Goal: Task Accomplishment & Management: Complete application form

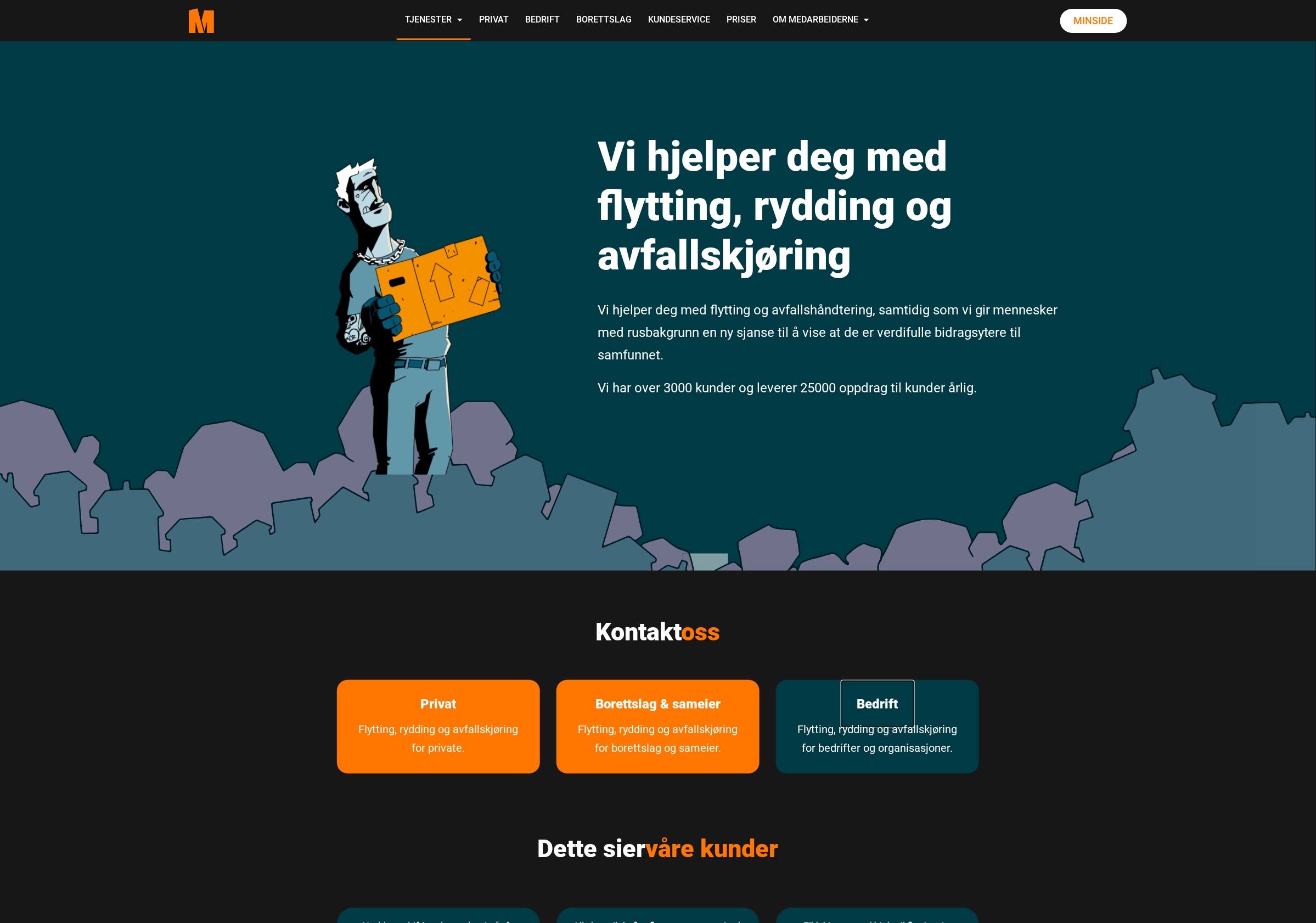
click at [886, 713] on link "Bedrift" at bounding box center [877, 704] width 74 height 49
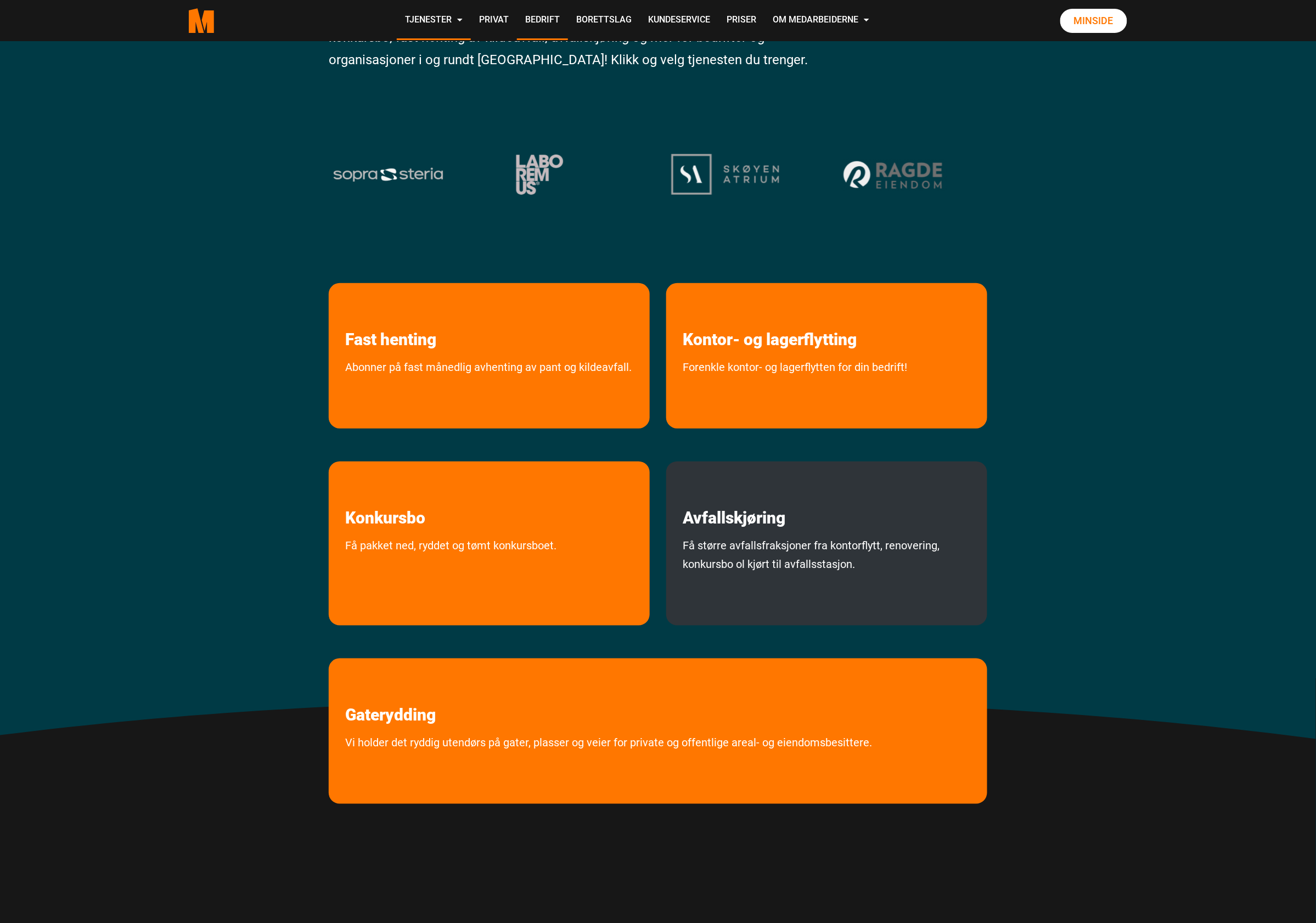
scroll to position [219, 0]
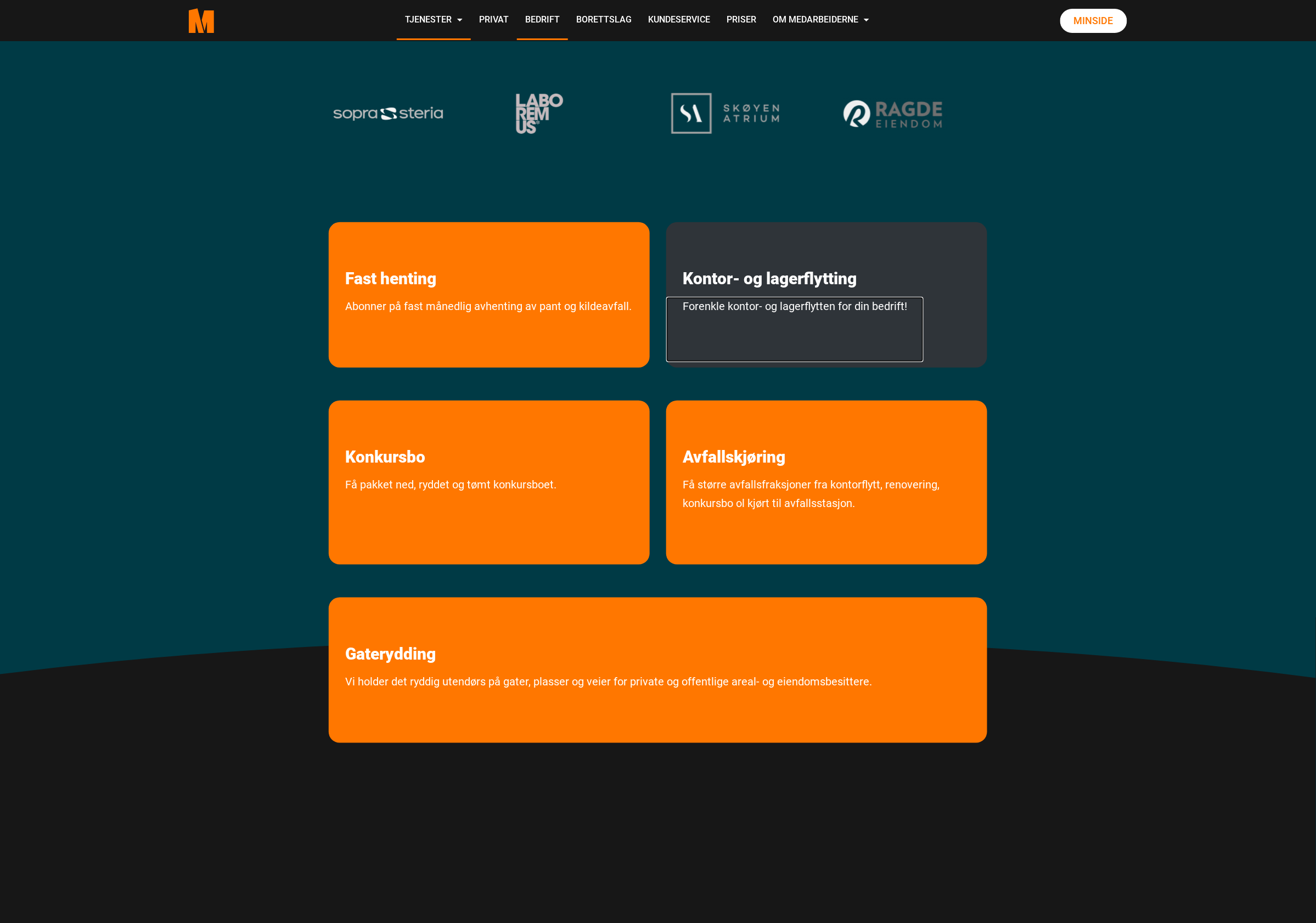
click at [895, 310] on link "Forenkle kontor- og lagerflytten for din bedrift!" at bounding box center [795, 329] width 257 height 65
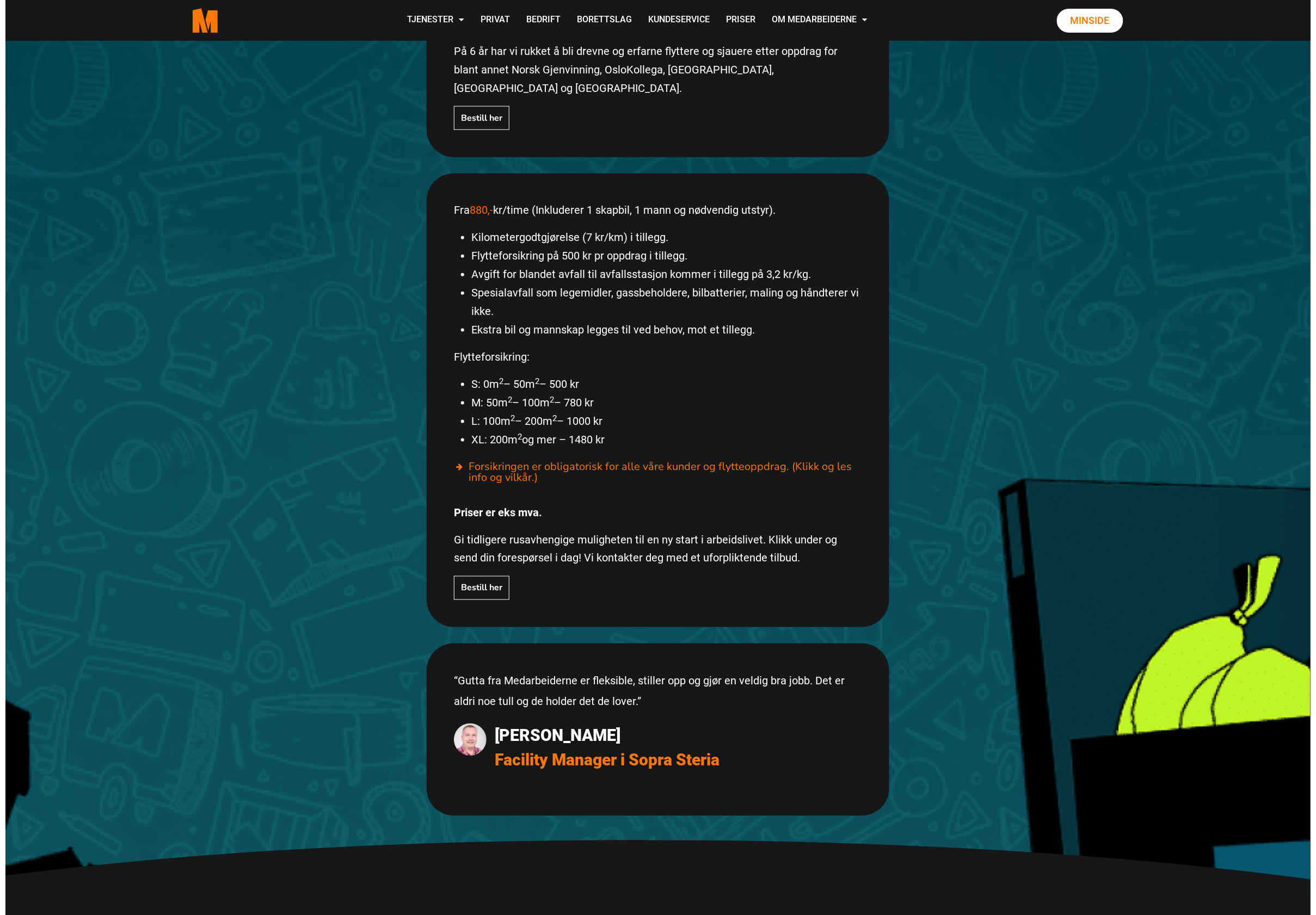
scroll to position [218, 0]
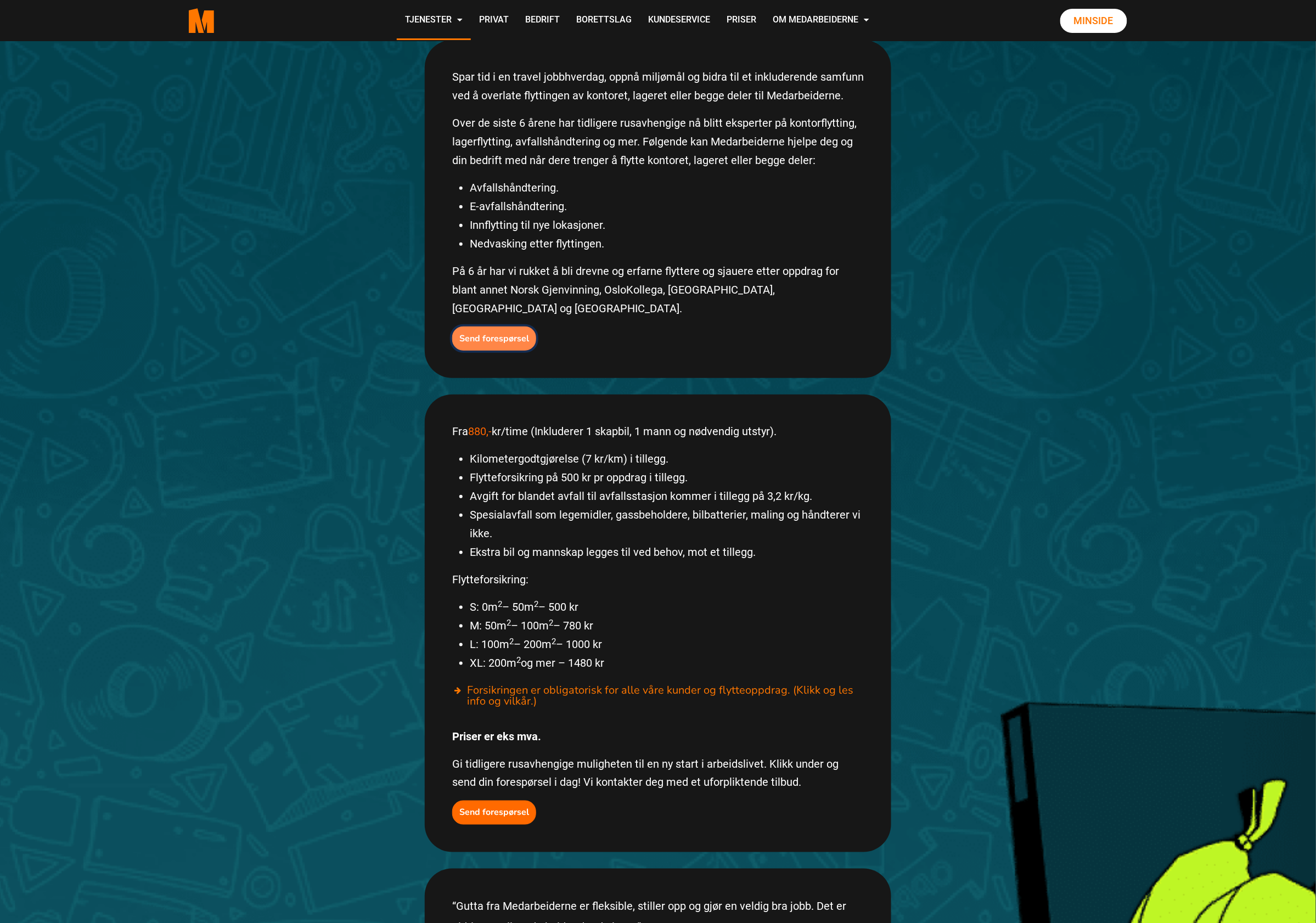
click at [494, 333] on b "Send forespørsel" at bounding box center [494, 338] width 70 height 12
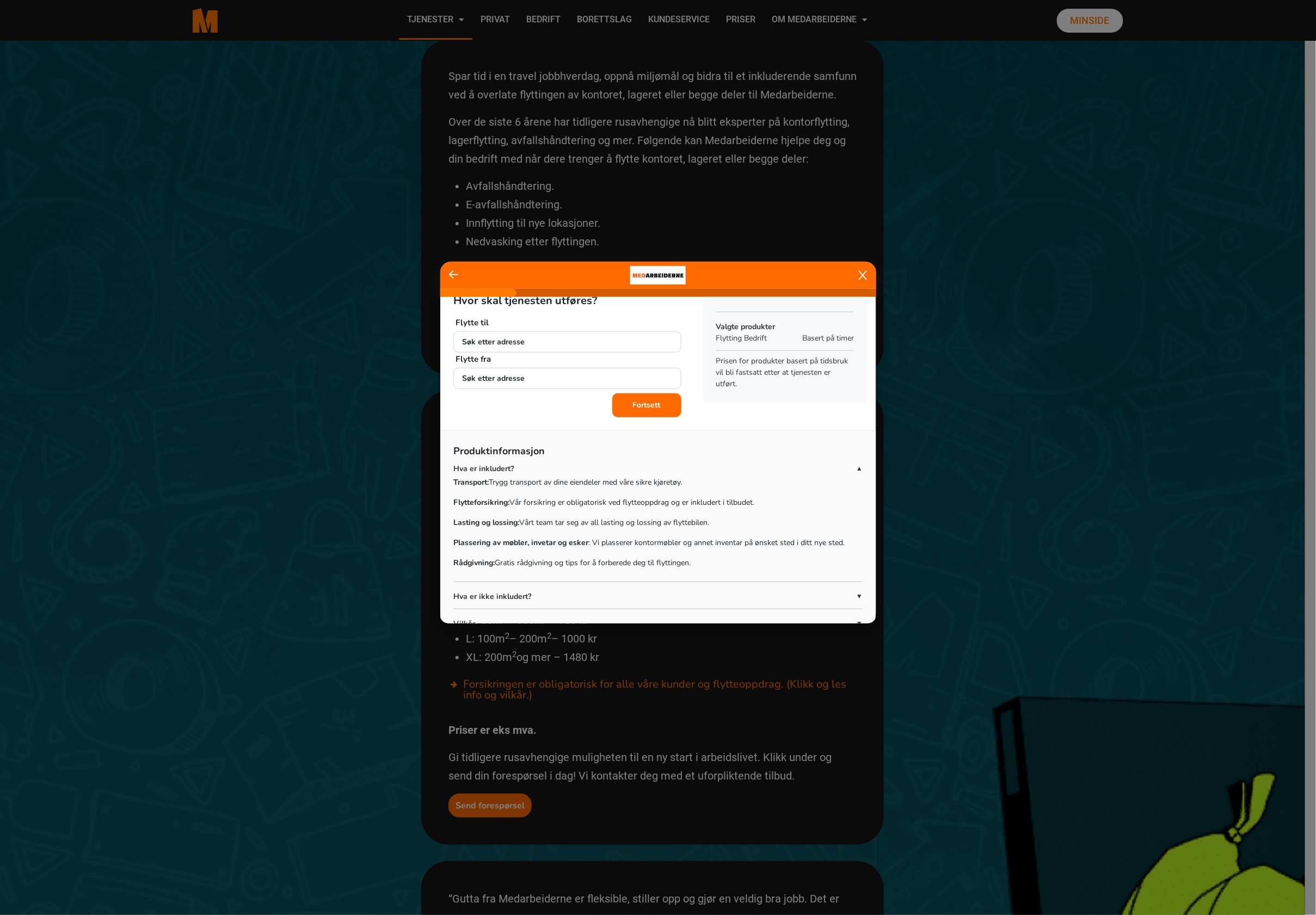
scroll to position [0, 0]
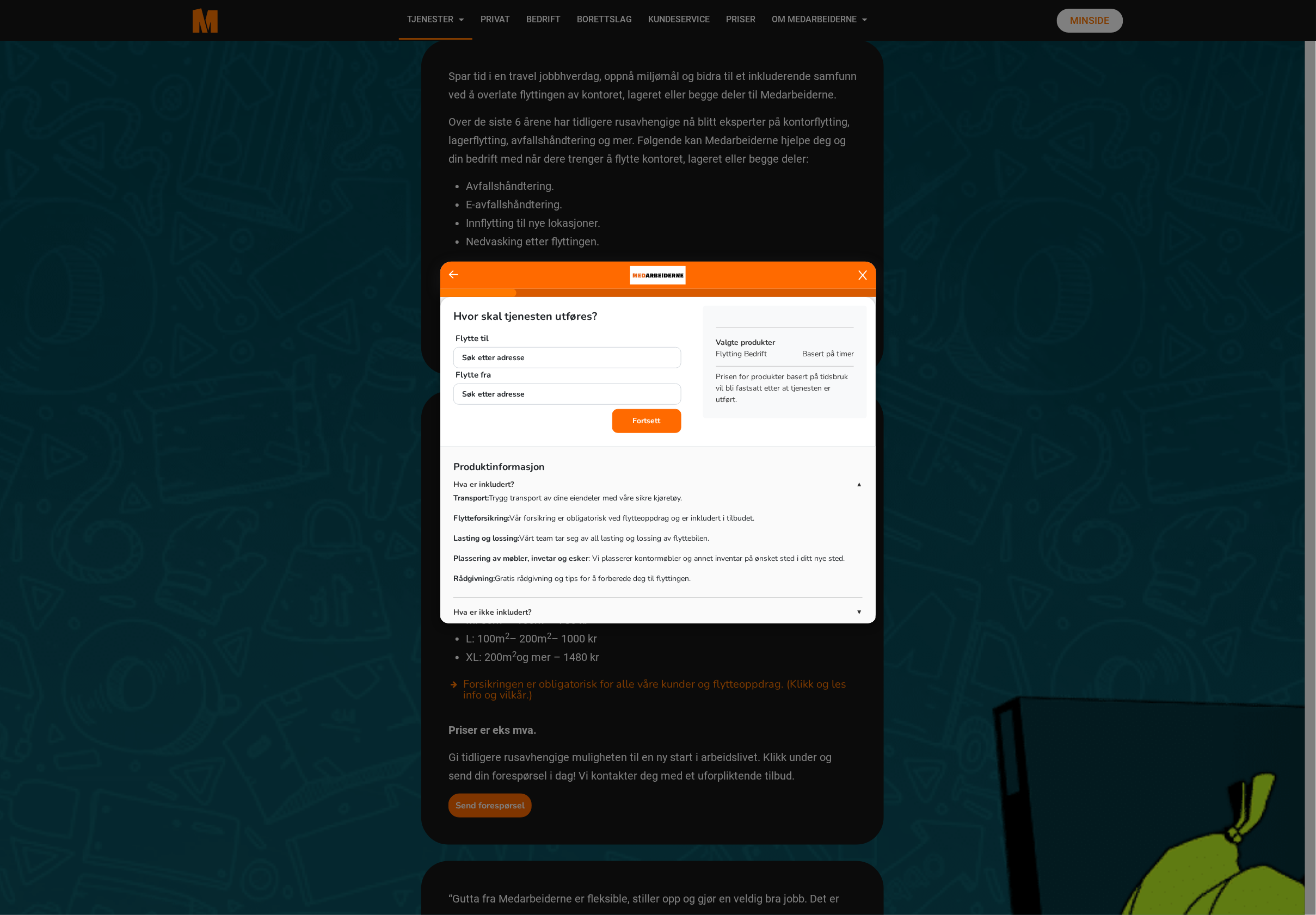
click at [641, 416] on button "Fortsett" at bounding box center [646, 421] width 69 height 24
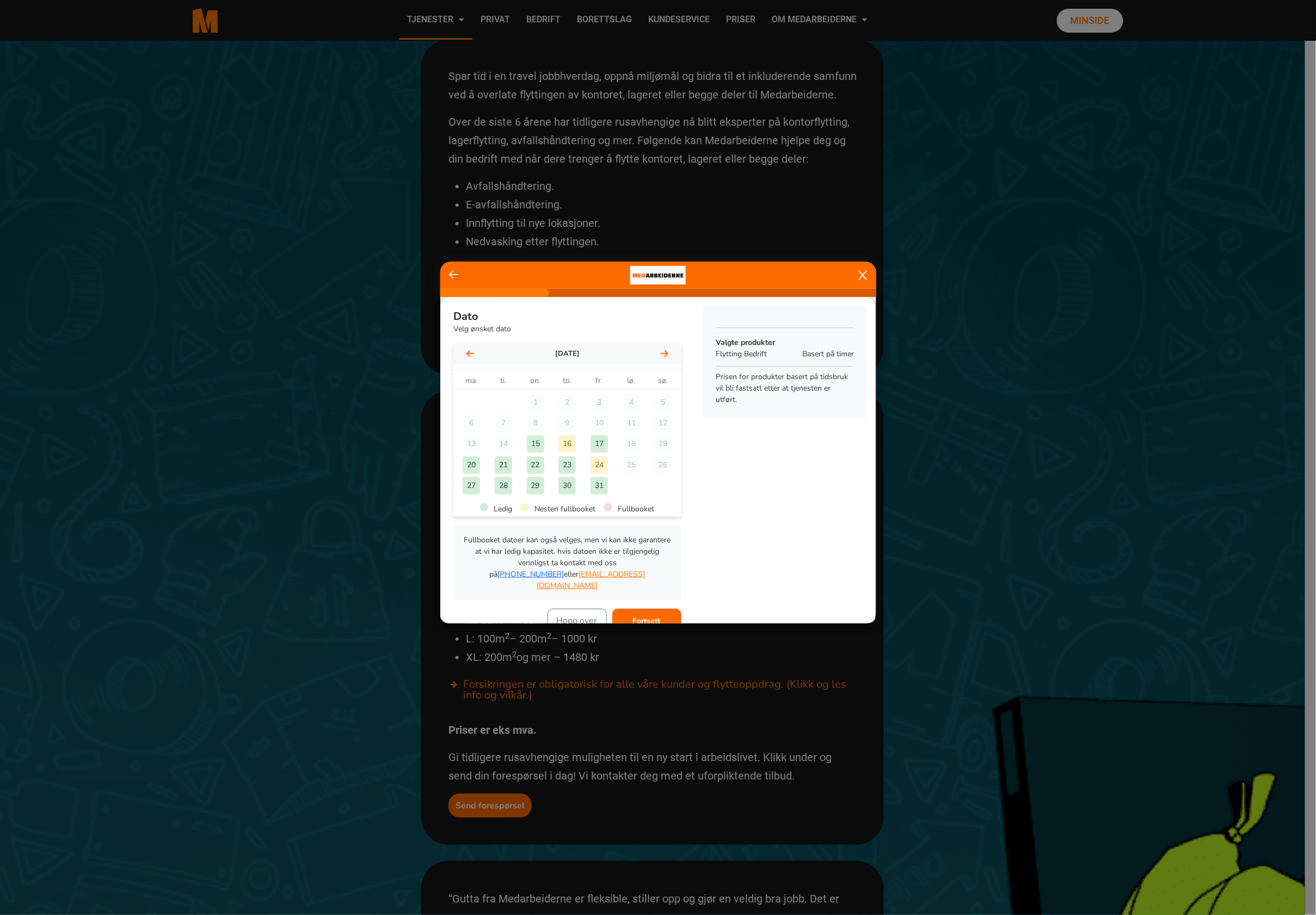
click at [595, 443] on div "17" at bounding box center [599, 444] width 17 height 17
click at [654, 609] on button "Fortsett" at bounding box center [646, 621] width 69 height 24
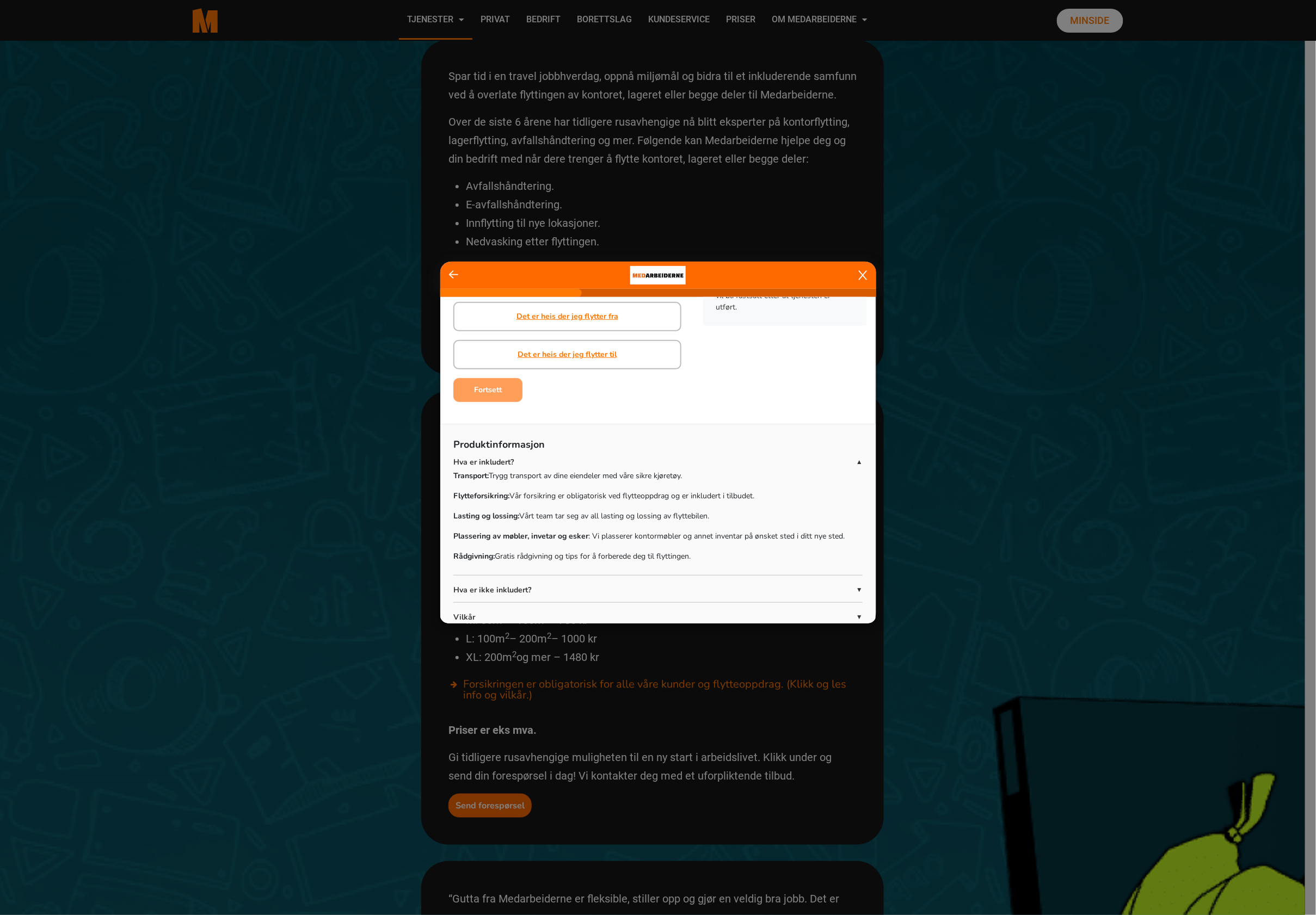
scroll to position [147, 0]
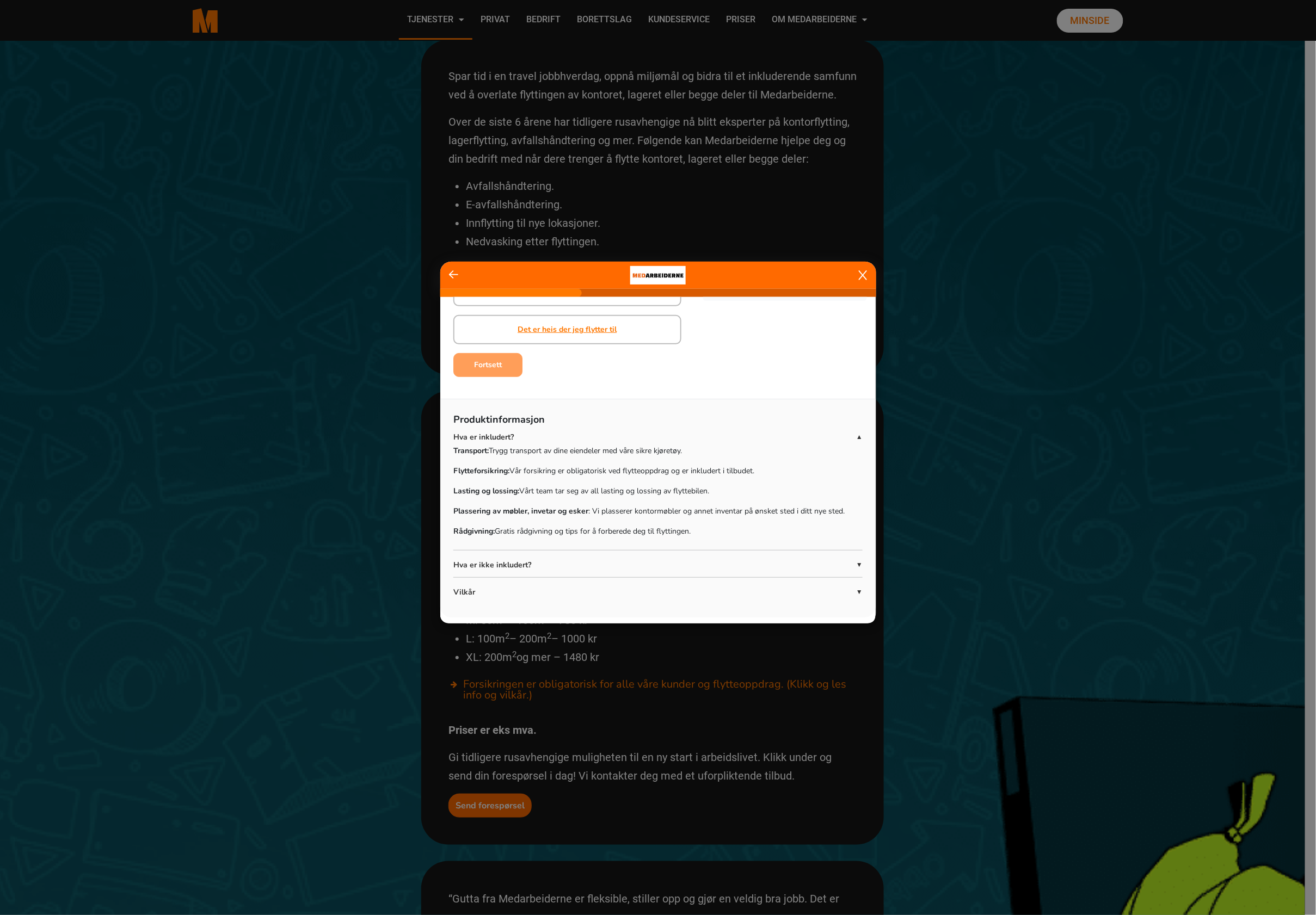
click at [491, 347] on div "Er det heis der du flytter fra eller til? Dette spørsmålet er påkrevd for å kun…" at bounding box center [567, 266] width 254 height 232
click at [536, 326] on link "Det er heis der jeg flytter til" at bounding box center [567, 329] width 99 height 11
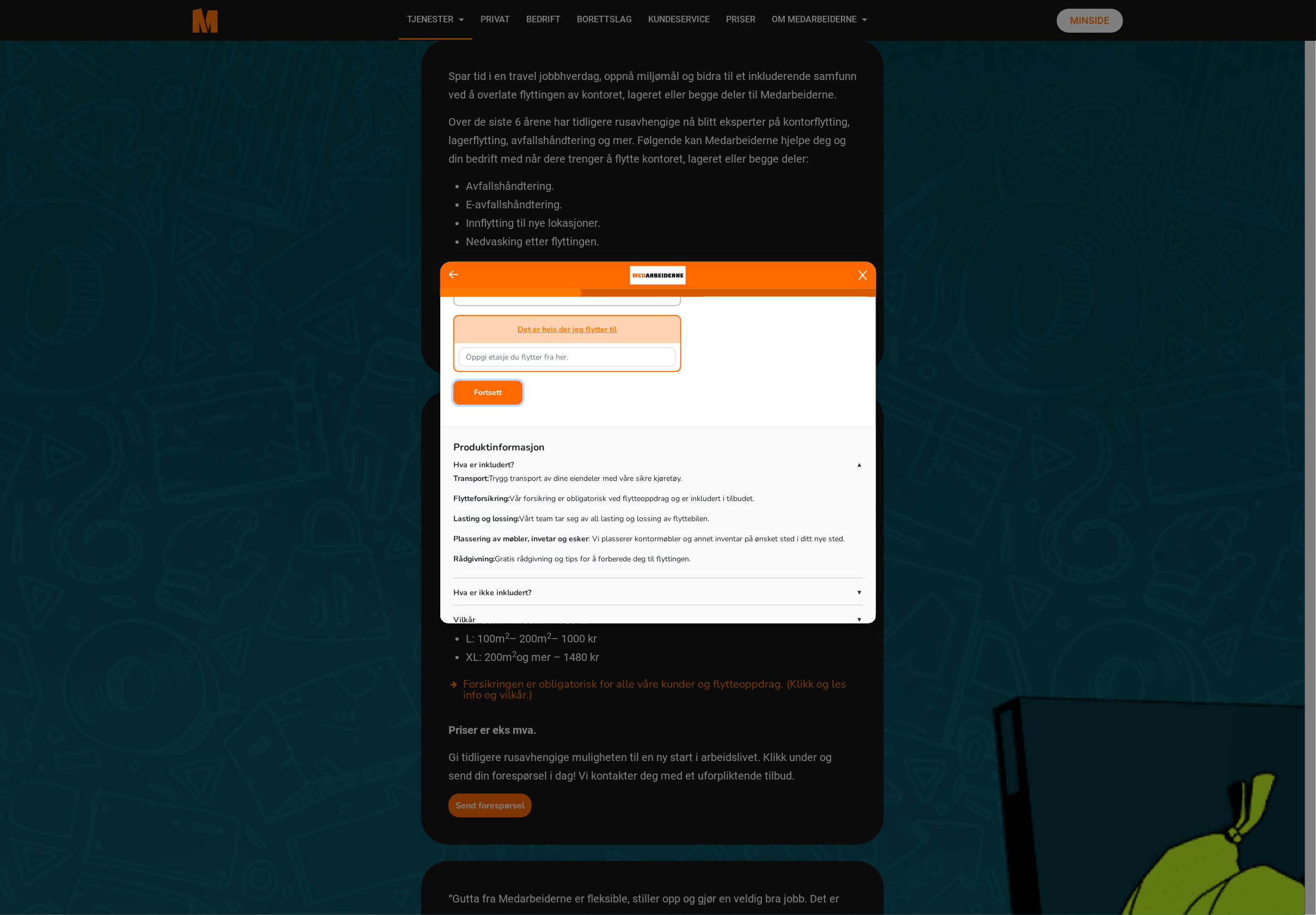
click at [484, 398] on button "Fortsett" at bounding box center [487, 393] width 69 height 24
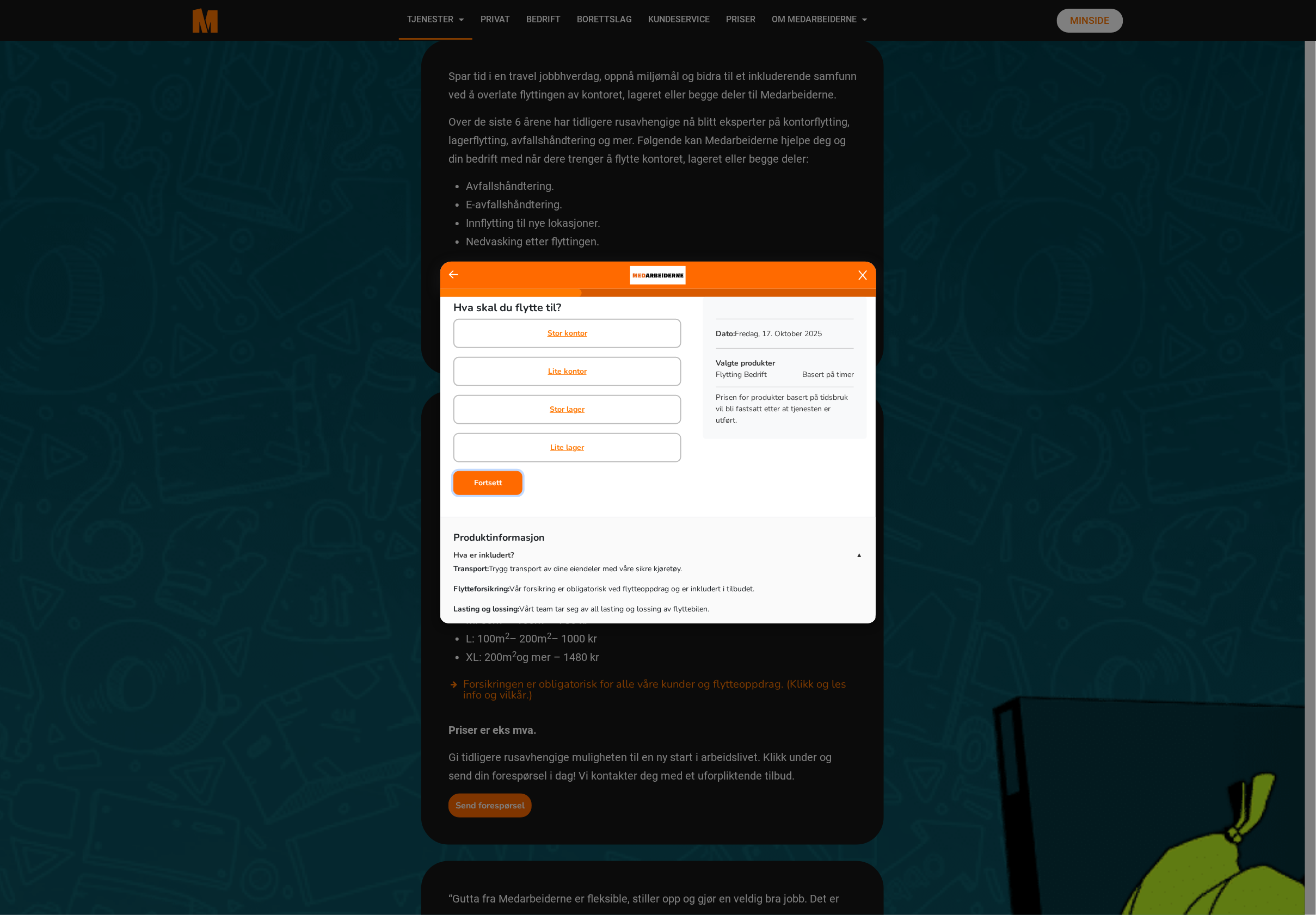
scroll to position [0, 0]
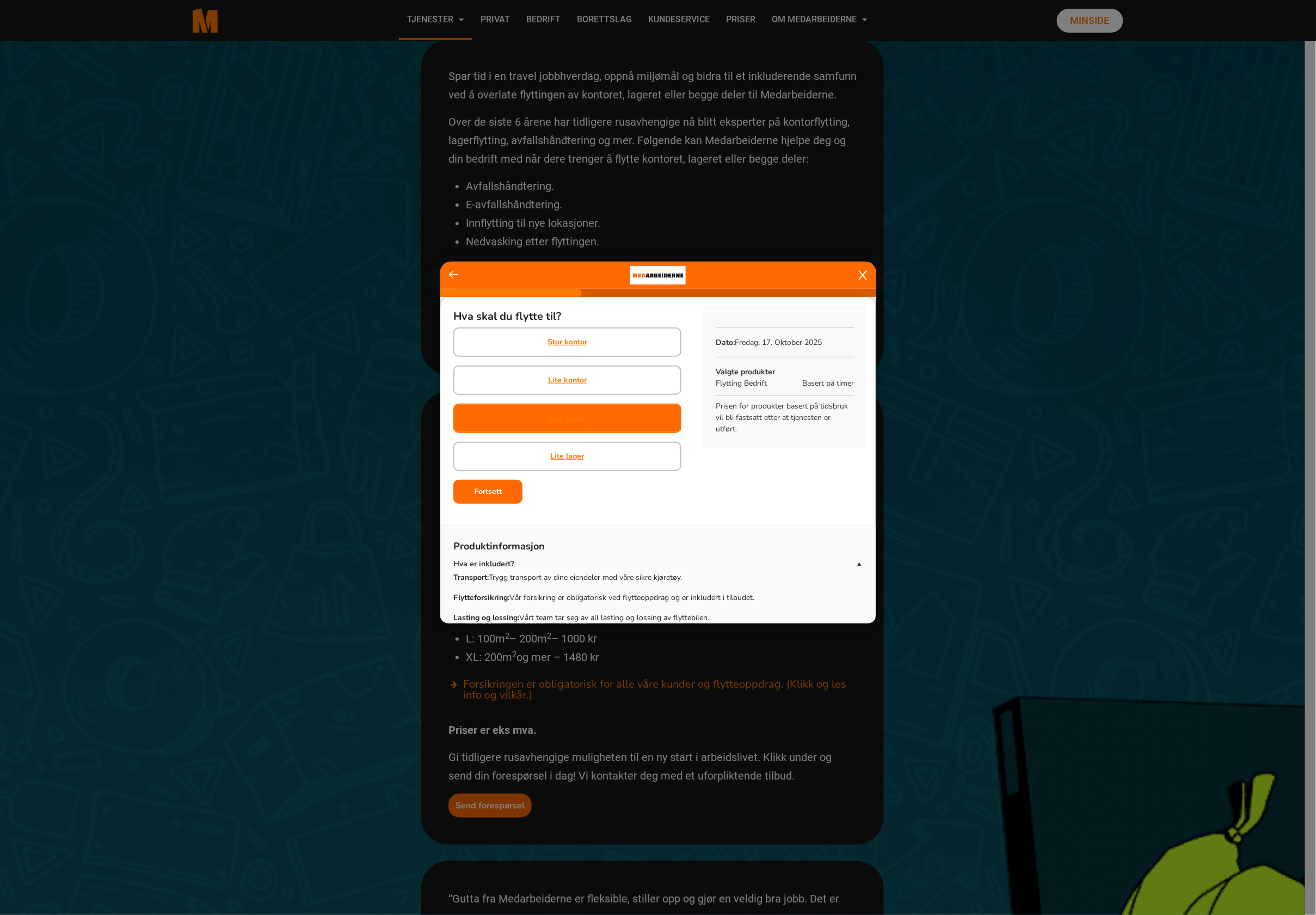
drag, startPoint x: 591, startPoint y: 427, endPoint x: 582, endPoint y: 416, distance: 14.2
click at [588, 427] on div "Stor lager" at bounding box center [567, 418] width 228 height 29
click at [494, 490] on b "Fortsett" at bounding box center [488, 492] width 28 height 10
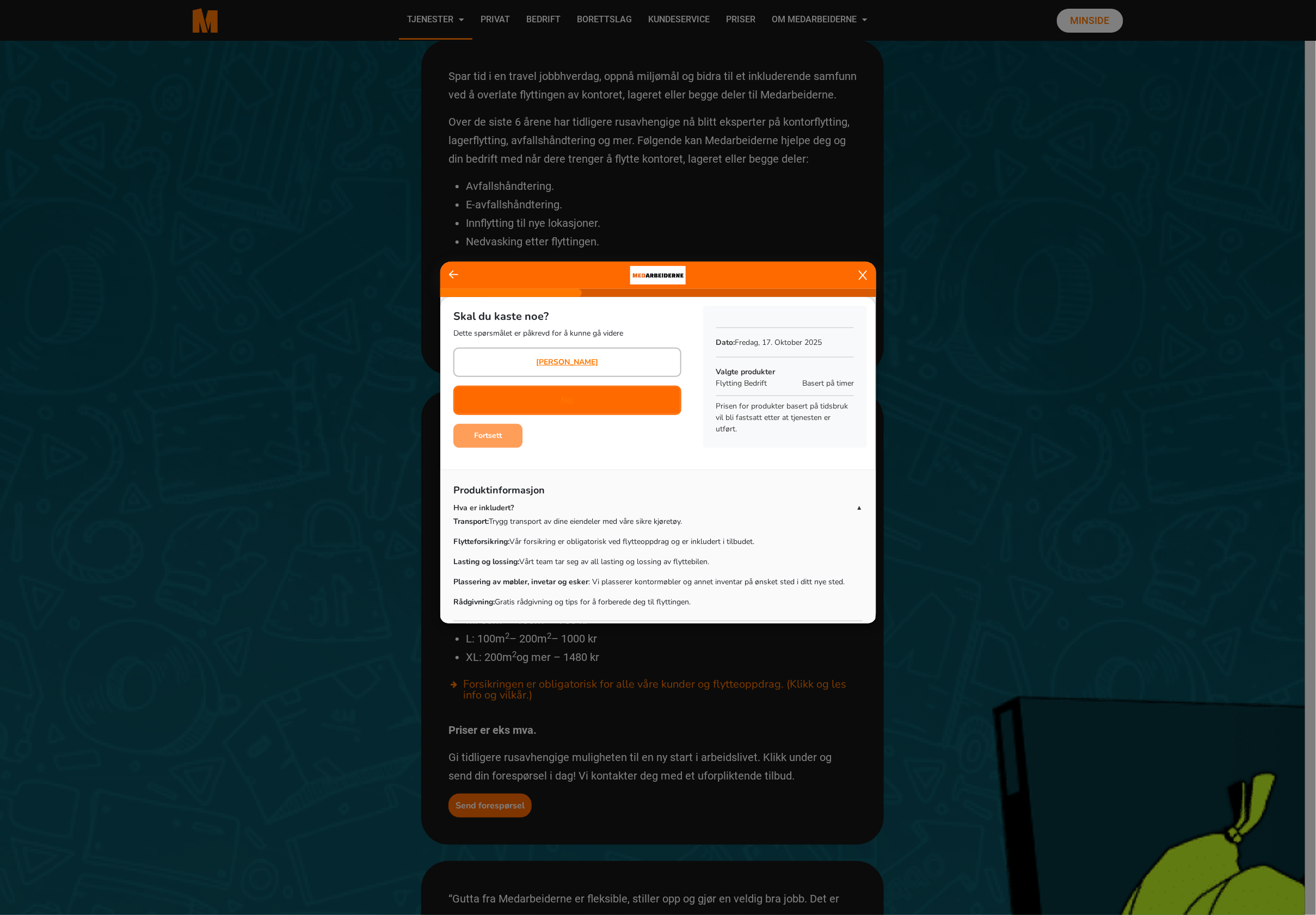
click at [601, 398] on div "Nei" at bounding box center [567, 400] width 228 height 29
click at [476, 435] on b "Fortsett" at bounding box center [488, 435] width 28 height 10
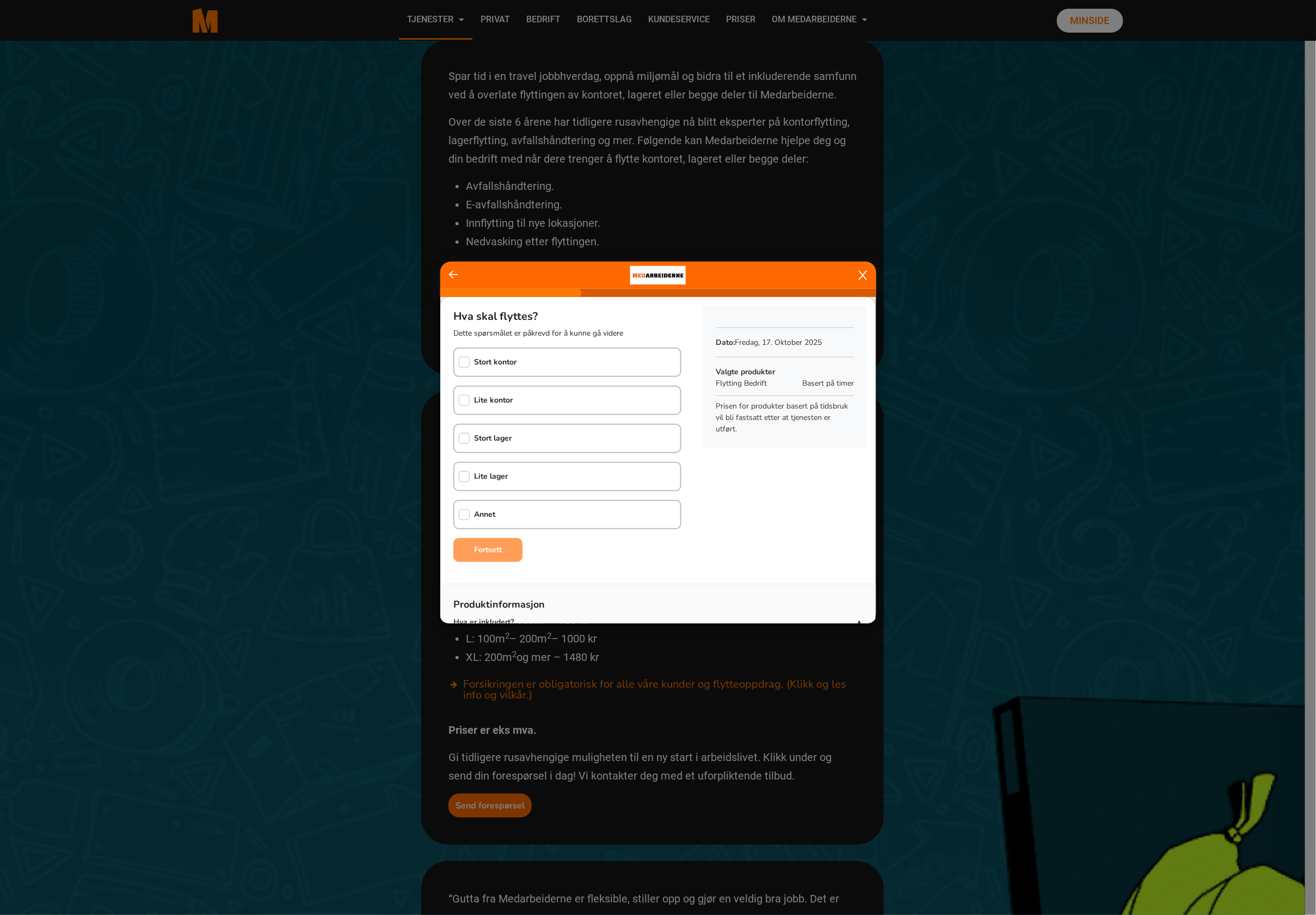
click at [527, 366] on div "Stort kontor" at bounding box center [567, 363] width 228 height 29
checkbox input "true"
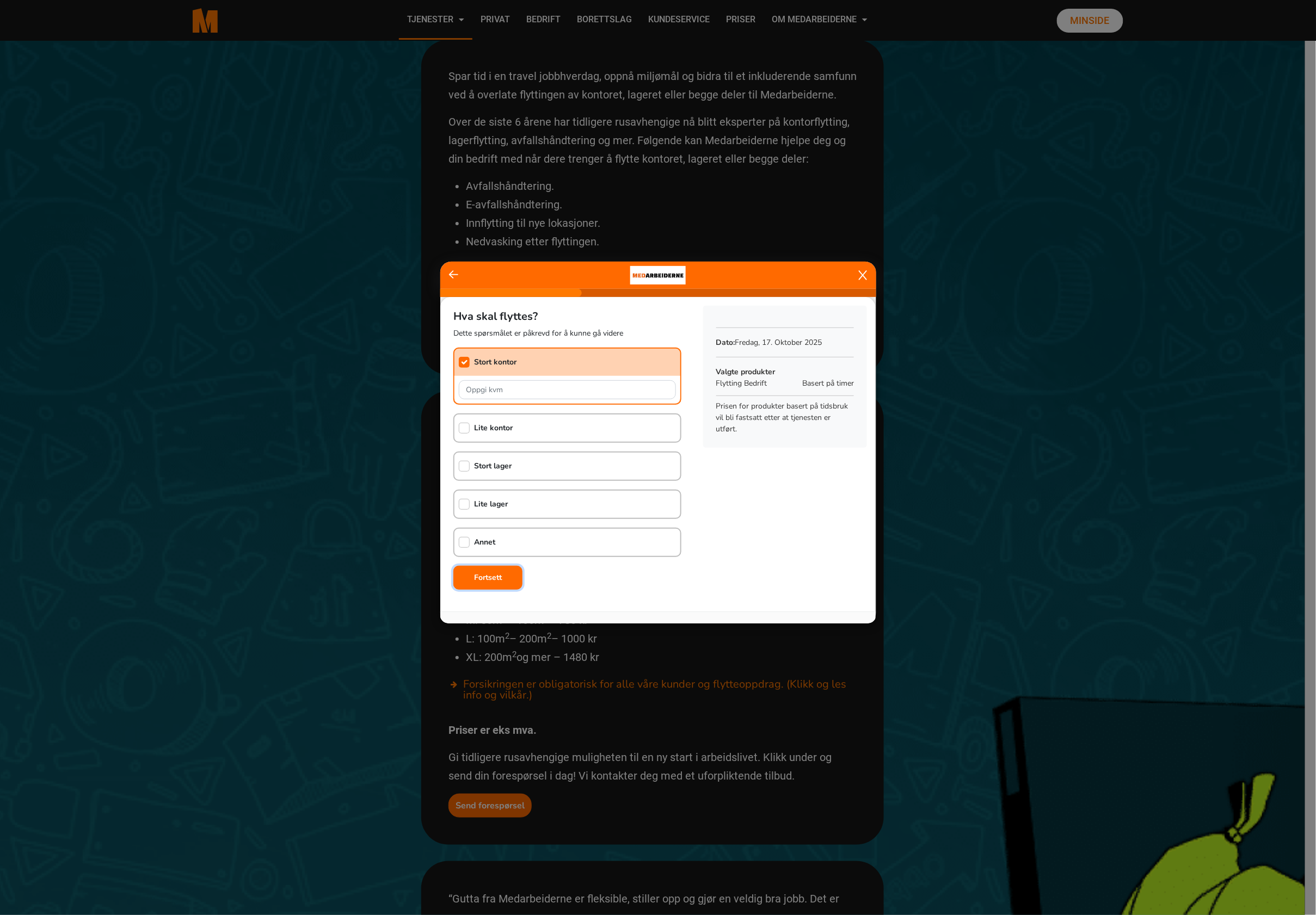
click at [501, 566] on button "Fortsett" at bounding box center [487, 577] width 69 height 24
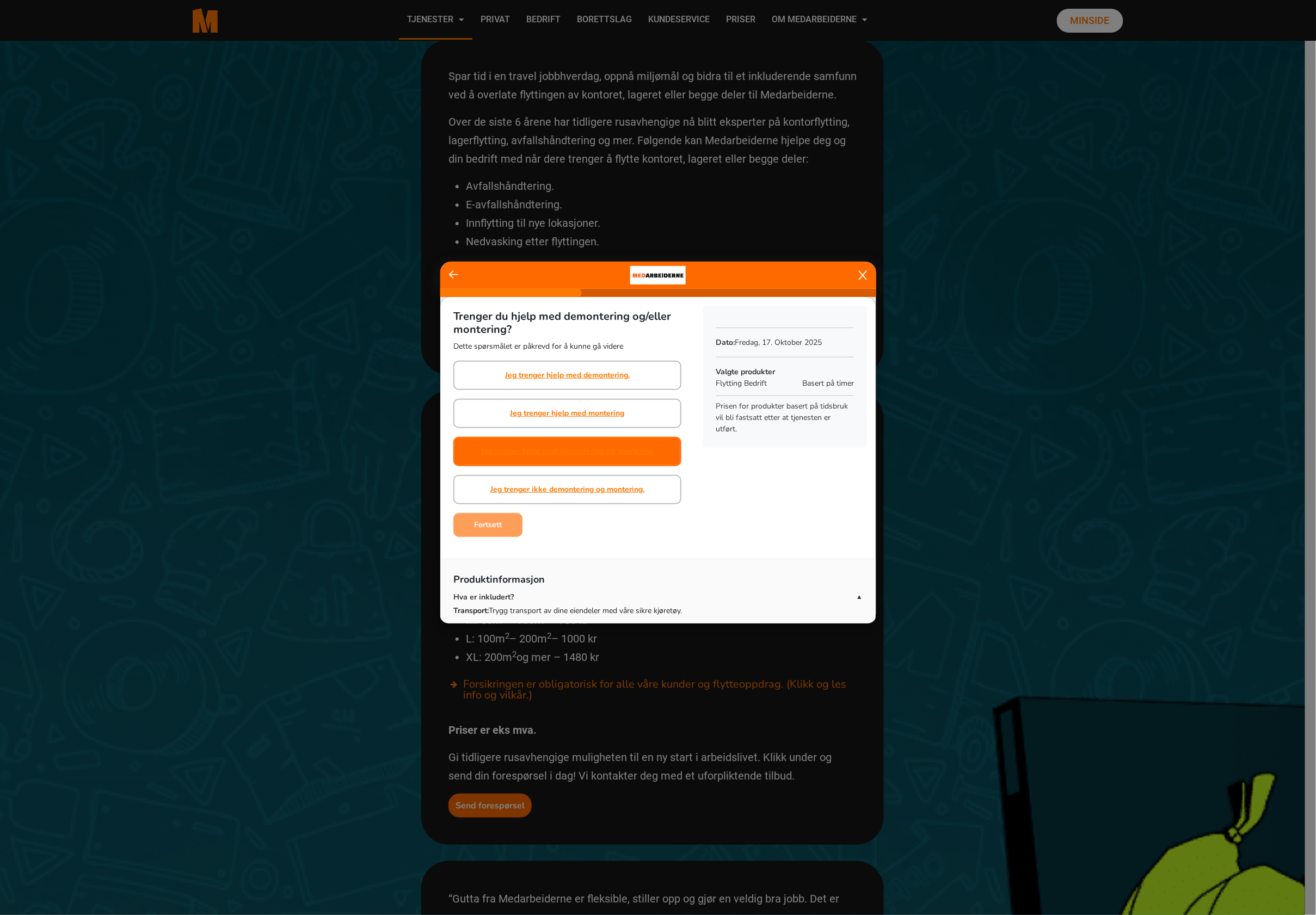
click at [566, 442] on div "Jeg trenger hjelp med demontering og montering" at bounding box center [567, 451] width 172 height 27
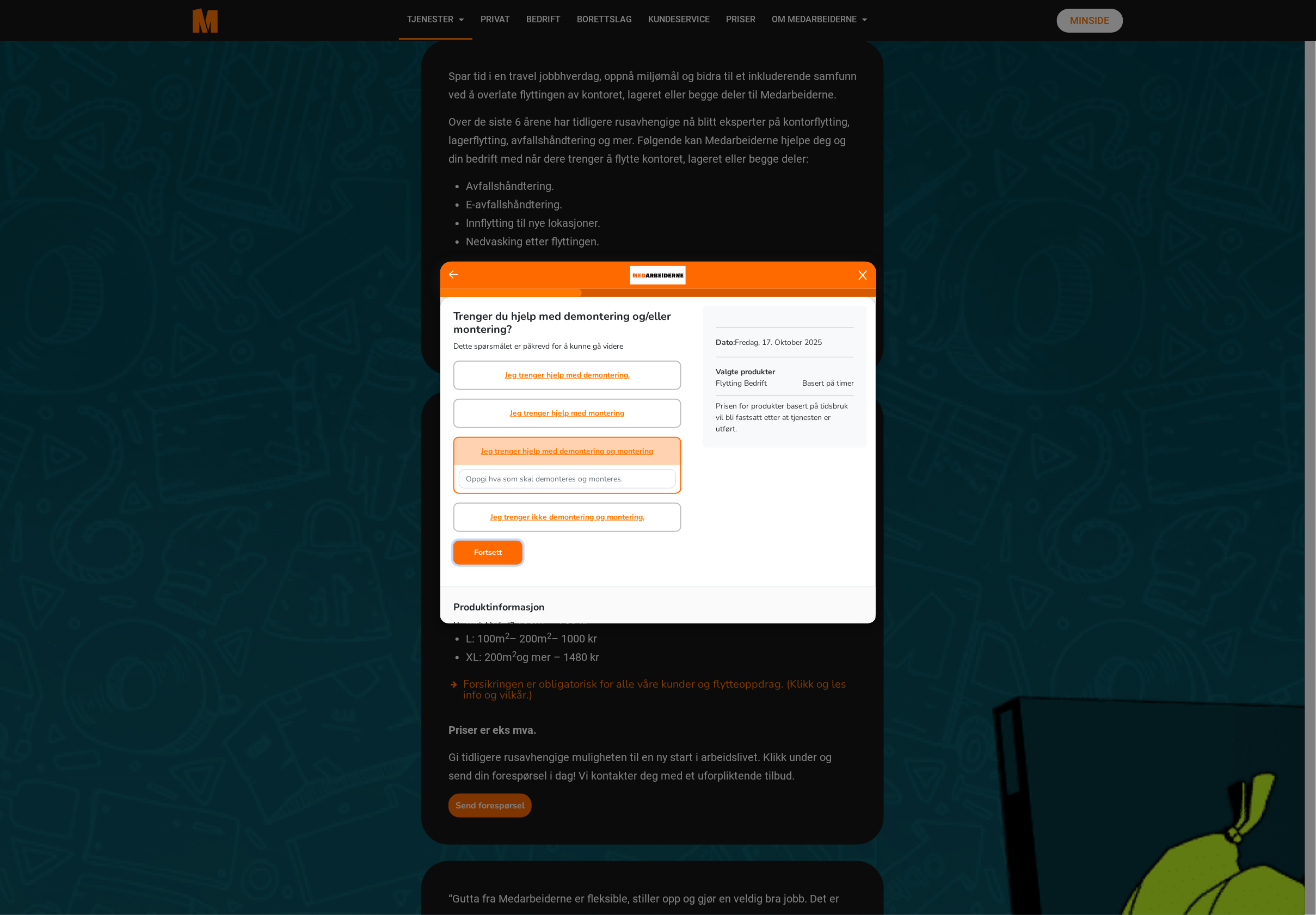
click at [499, 547] on b "Fortsett" at bounding box center [488, 552] width 28 height 10
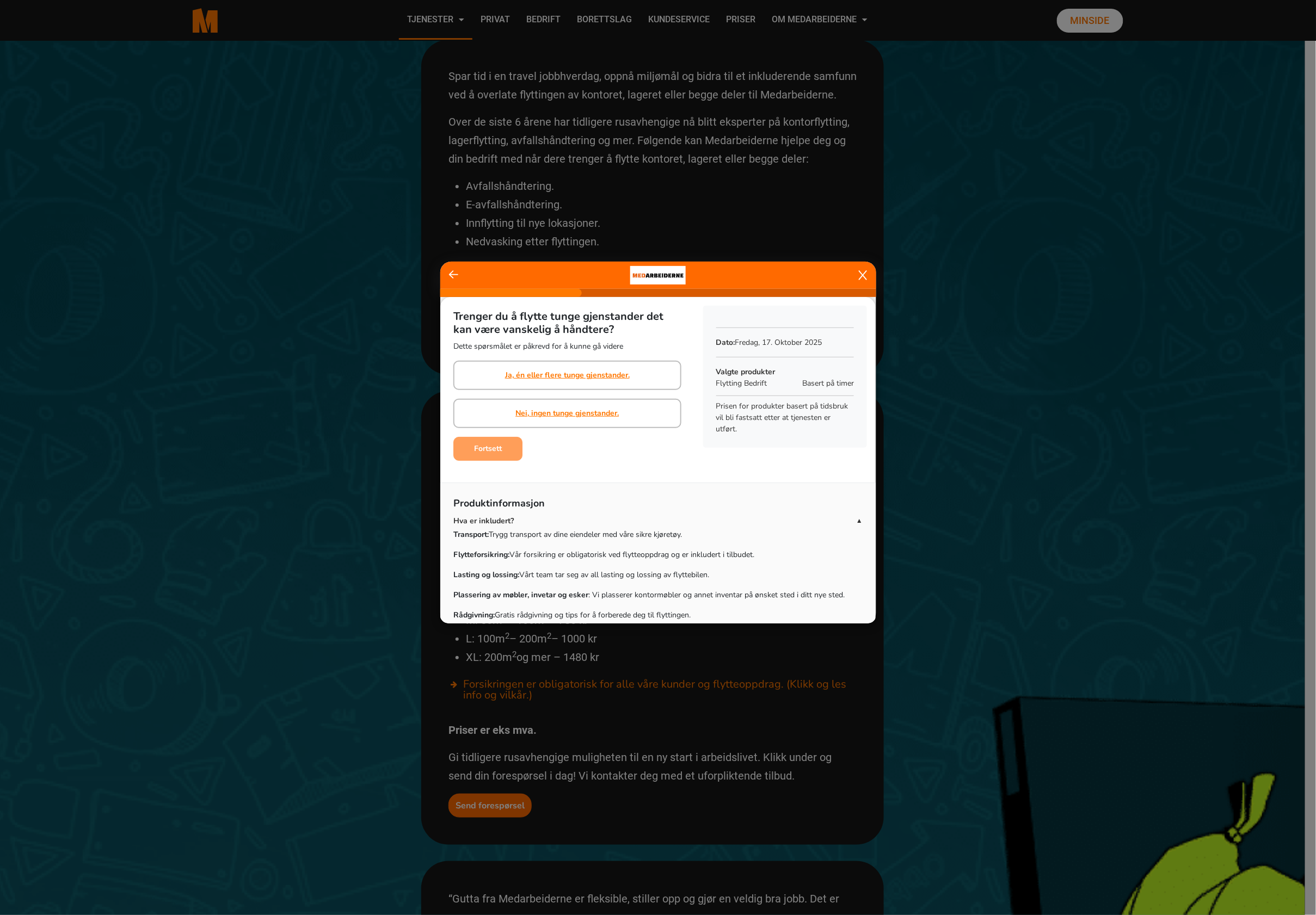
click at [581, 356] on div "Trenger du å flytte tunge gjenstander det kan være vanskelig å håndtere? Dette …" at bounding box center [567, 369] width 228 height 118
click at [581, 370] on link "Ja, én eller flere tunge gjenstander." at bounding box center [567, 375] width 125 height 11
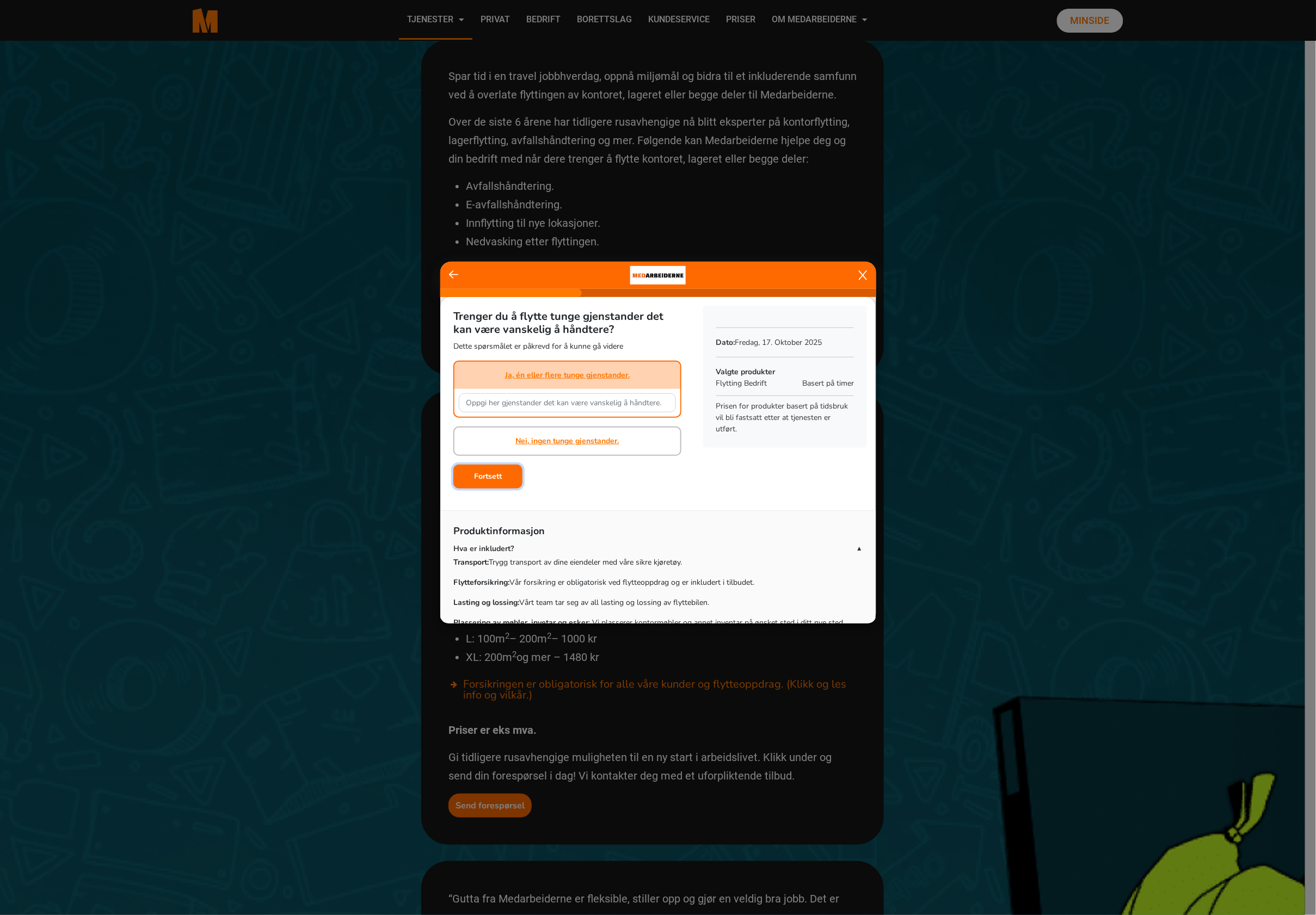
click at [506, 468] on button "Fortsett" at bounding box center [487, 476] width 69 height 24
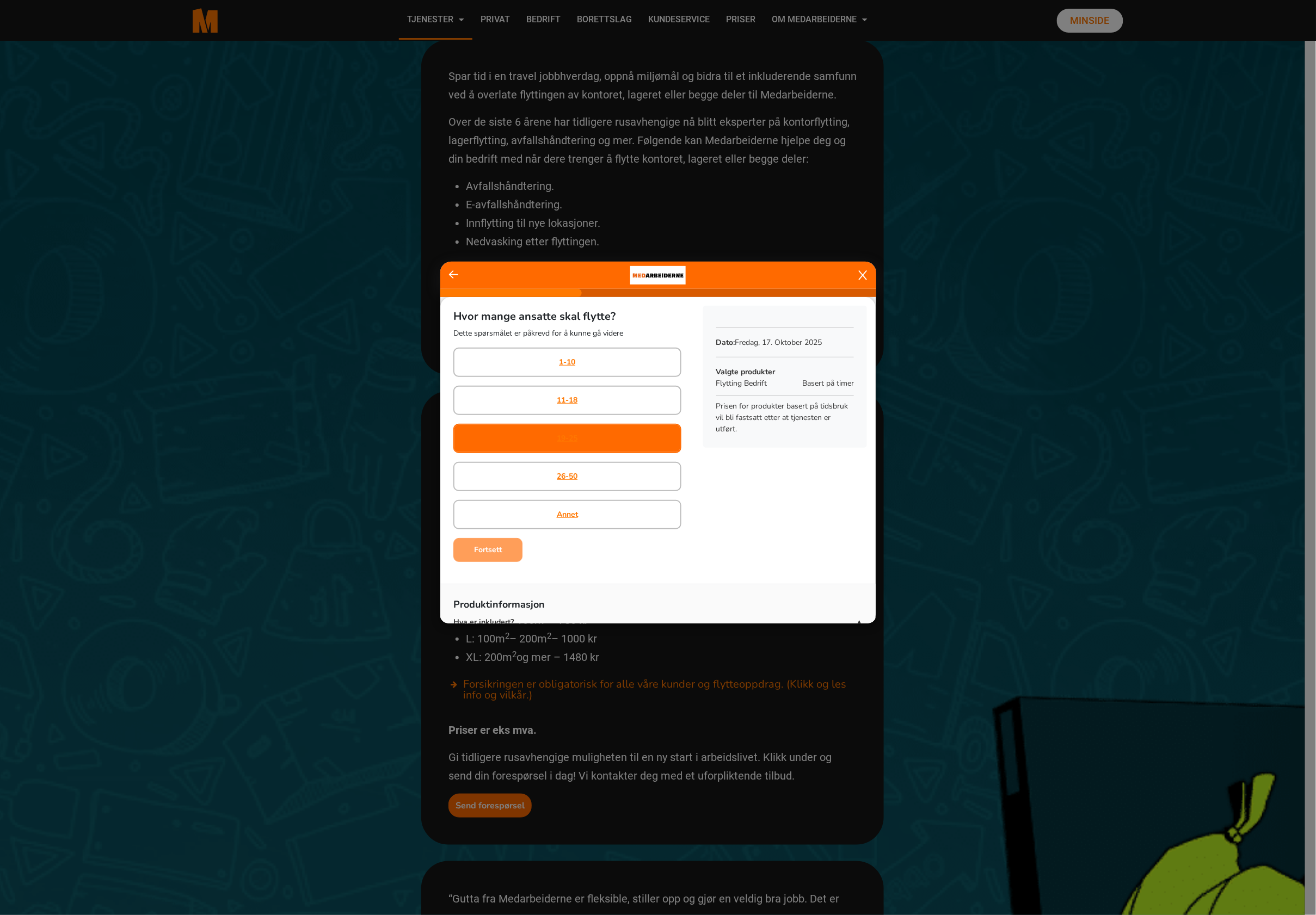
click at [602, 434] on div "19-25" at bounding box center [567, 439] width 228 height 29
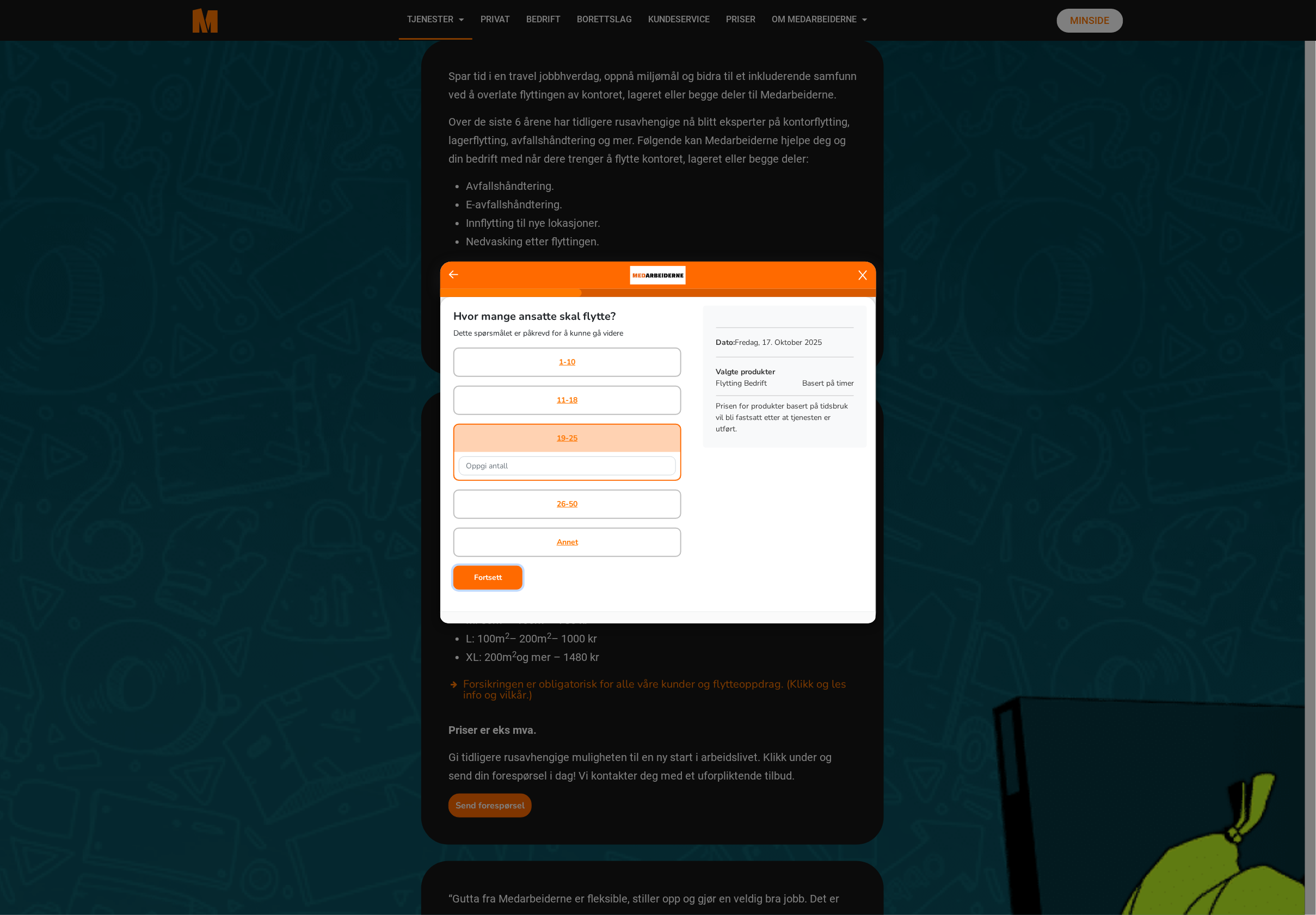
click at [510, 566] on button "Fortsett" at bounding box center [487, 577] width 69 height 24
